Goal: Task Accomplishment & Management: Manage account settings

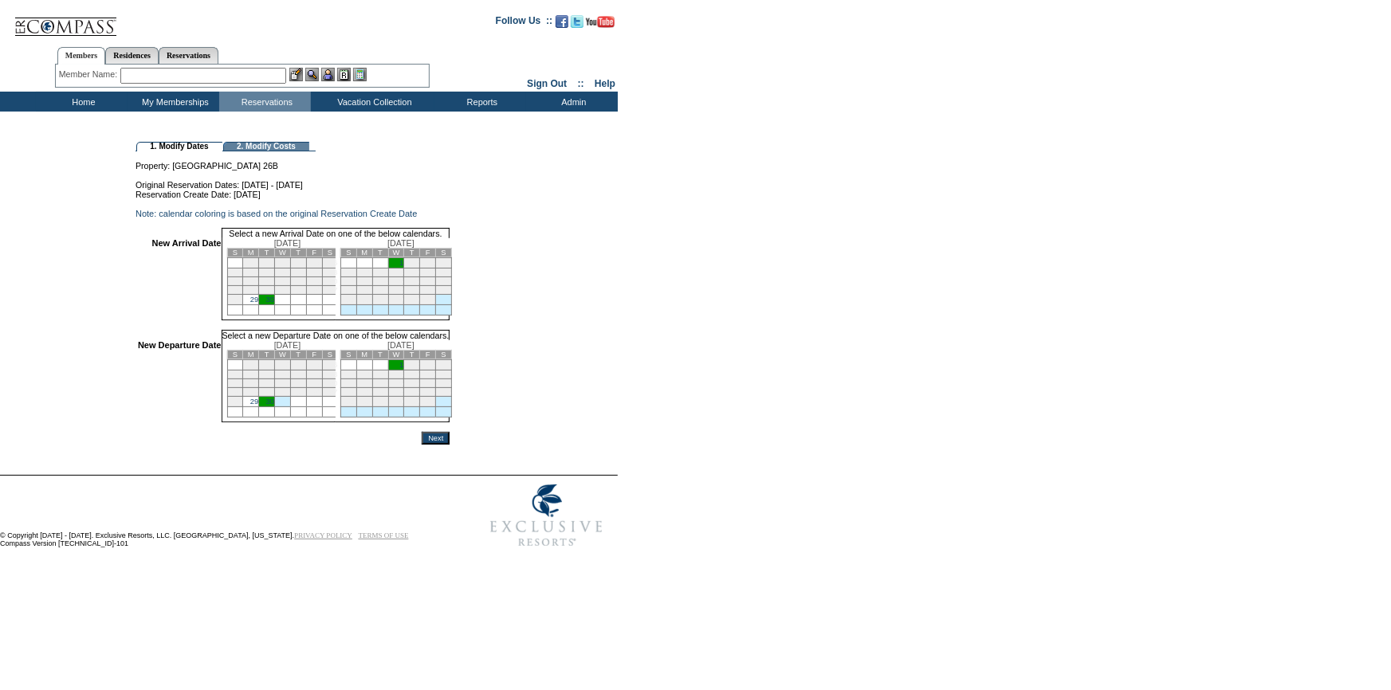
click at [258, 304] on link "29" at bounding box center [254, 300] width 8 height 8
click at [404, 371] on td "1" at bounding box center [396, 365] width 16 height 10
click at [450, 445] on input "Next" at bounding box center [436, 438] width 28 height 13
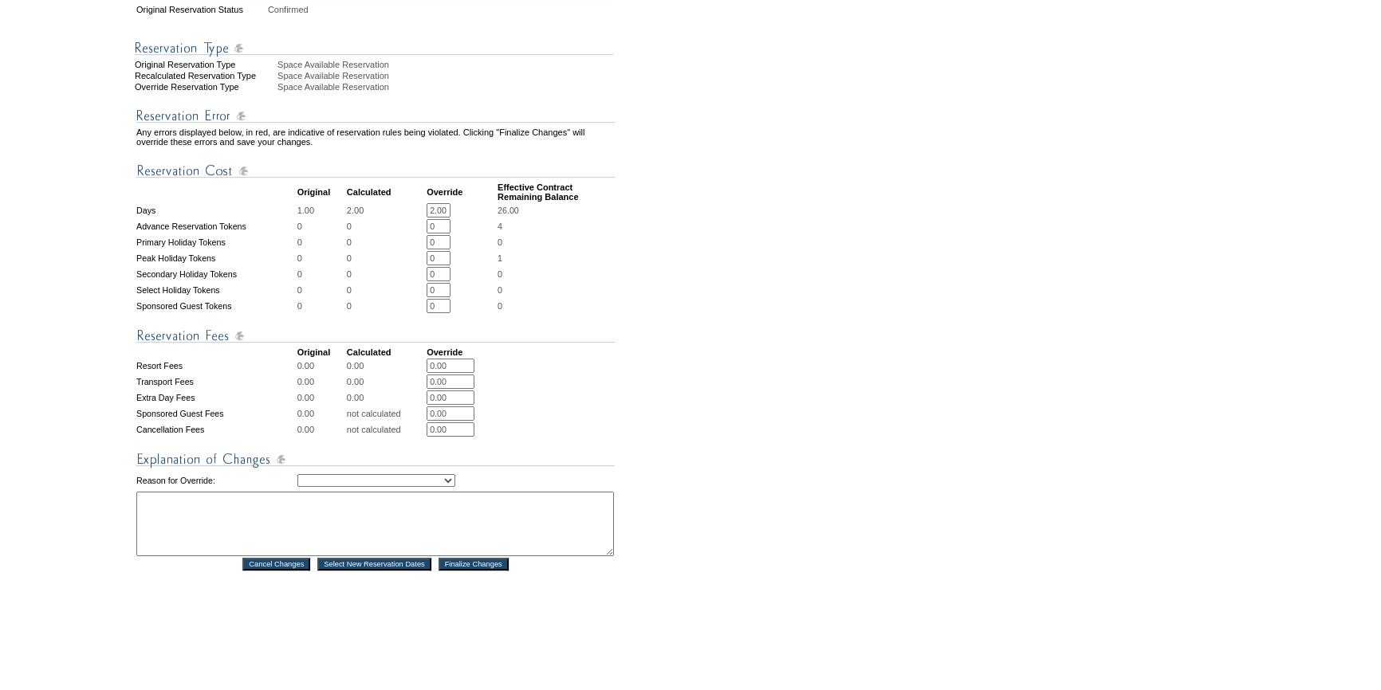
scroll to position [434, 0]
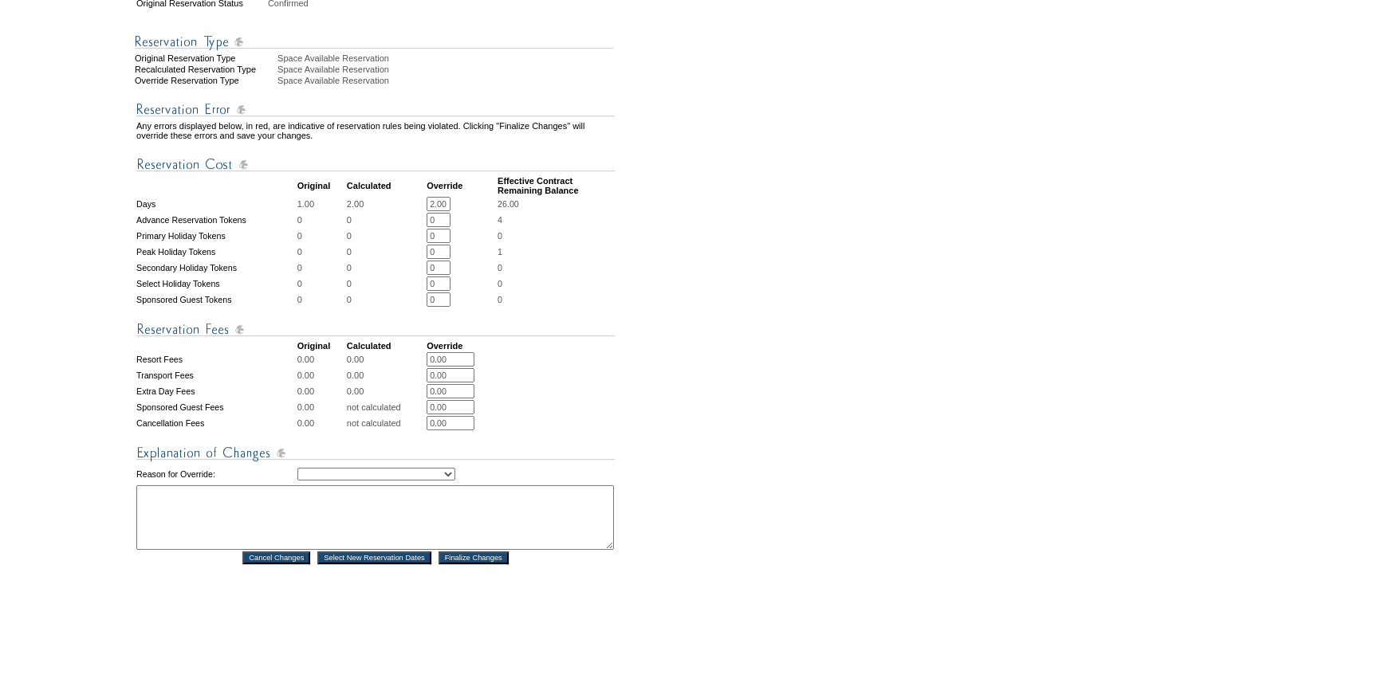
click at [372, 481] on select "Creating Continuous Stay Days Rebooked After Cancellation Editing Occupant Expe…" at bounding box center [376, 474] width 158 height 13
select select "1044"
click at [297, 481] on select "Creating Continuous Stay Days Rebooked After Cancellation Editing Occupant Expe…" at bounding box center [376, 474] width 158 height 13
click at [277, 533] on textarea at bounding box center [375, 518] width 478 height 65
type textarea "tc"
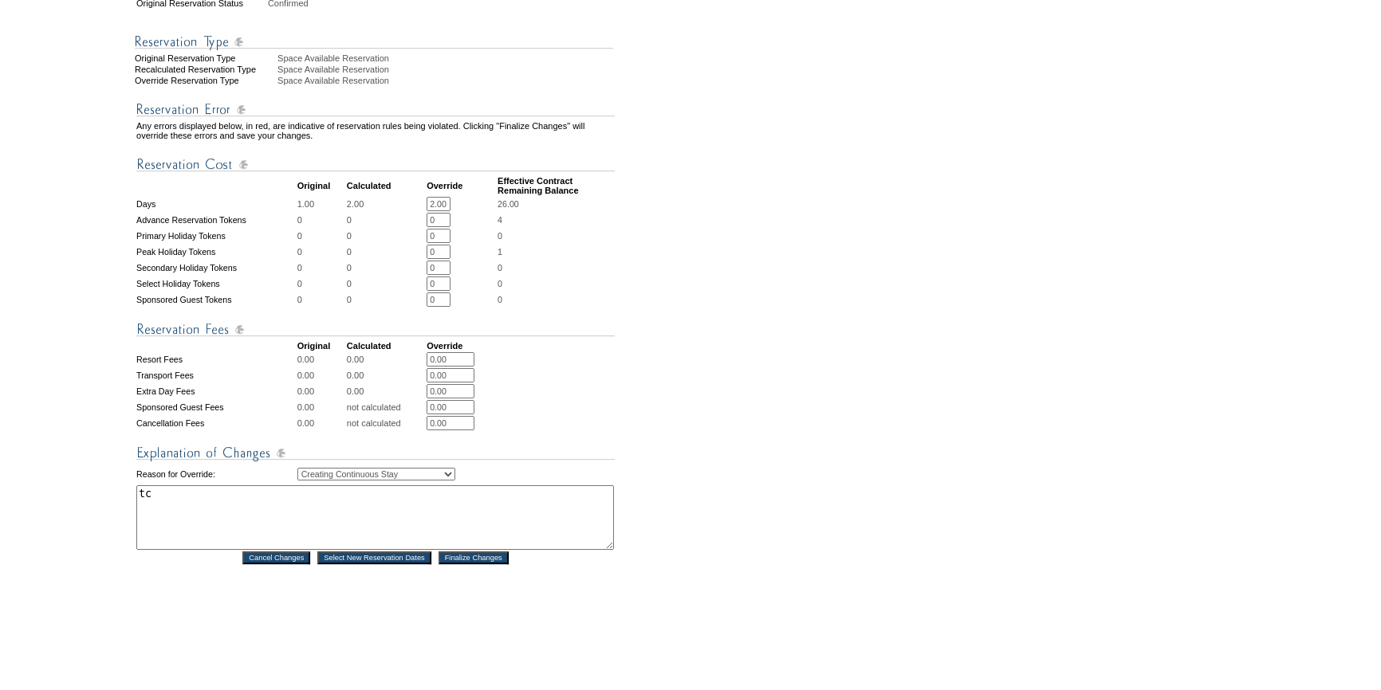
click at [476, 564] on input "Finalize Changes" at bounding box center [473, 558] width 70 height 13
